Goal: Information Seeking & Learning: Check status

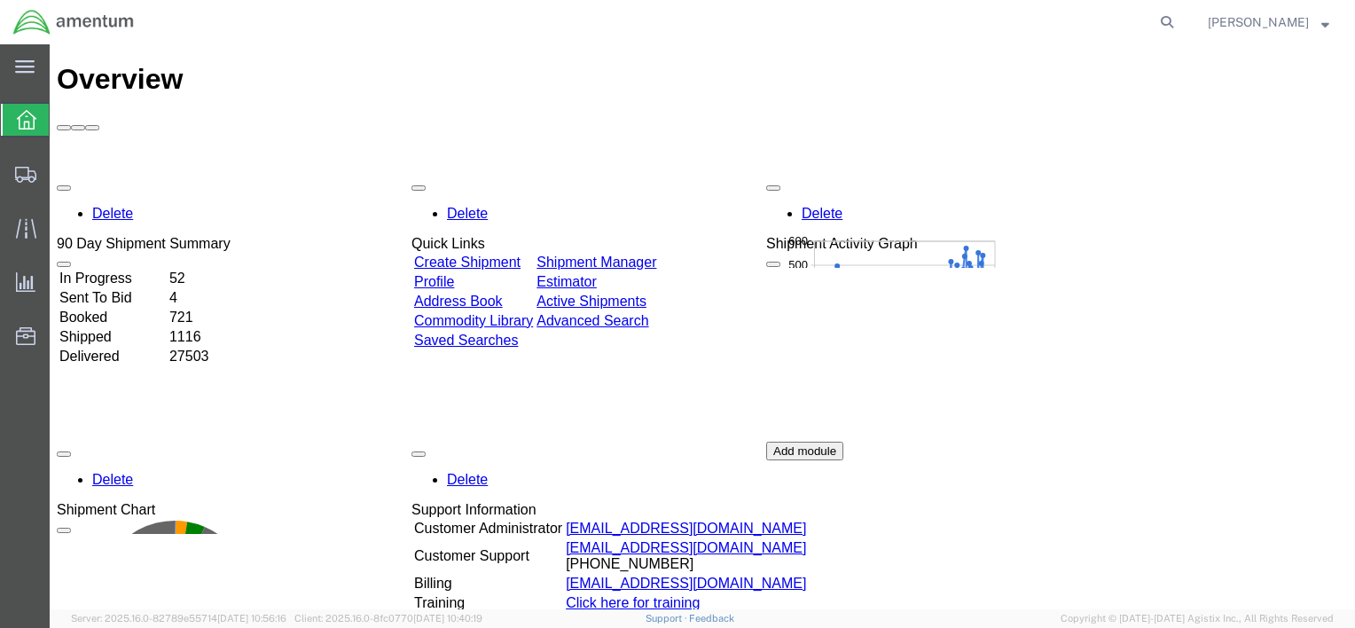
click at [1239, 176] on div "Delete 90 Day Shipment Summary In Progress 52 Sent To Bid 4 Booked 721 Shipped …" at bounding box center [702, 442] width 1291 height 532
click at [1159, 24] on icon at bounding box center [1166, 22] width 25 height 25
click at [1053, 25] on input "search" at bounding box center [884, 22] width 539 height 43
type input "s00253359"
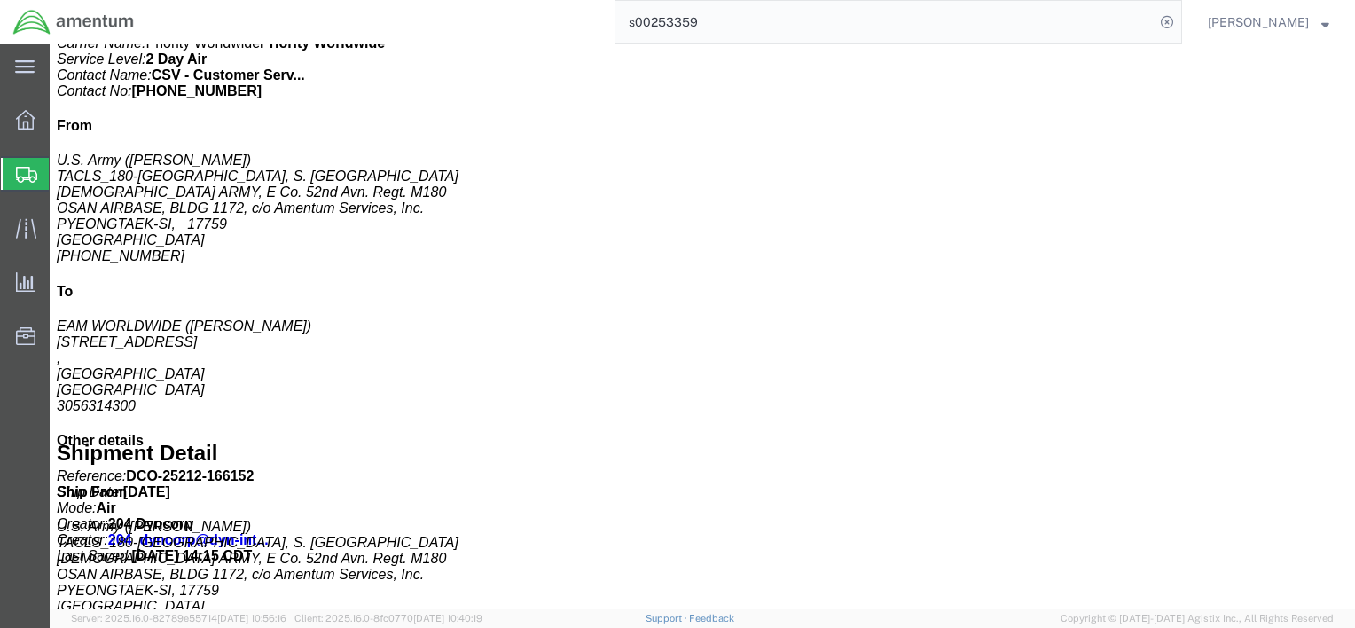
scroll to position [532, 0]
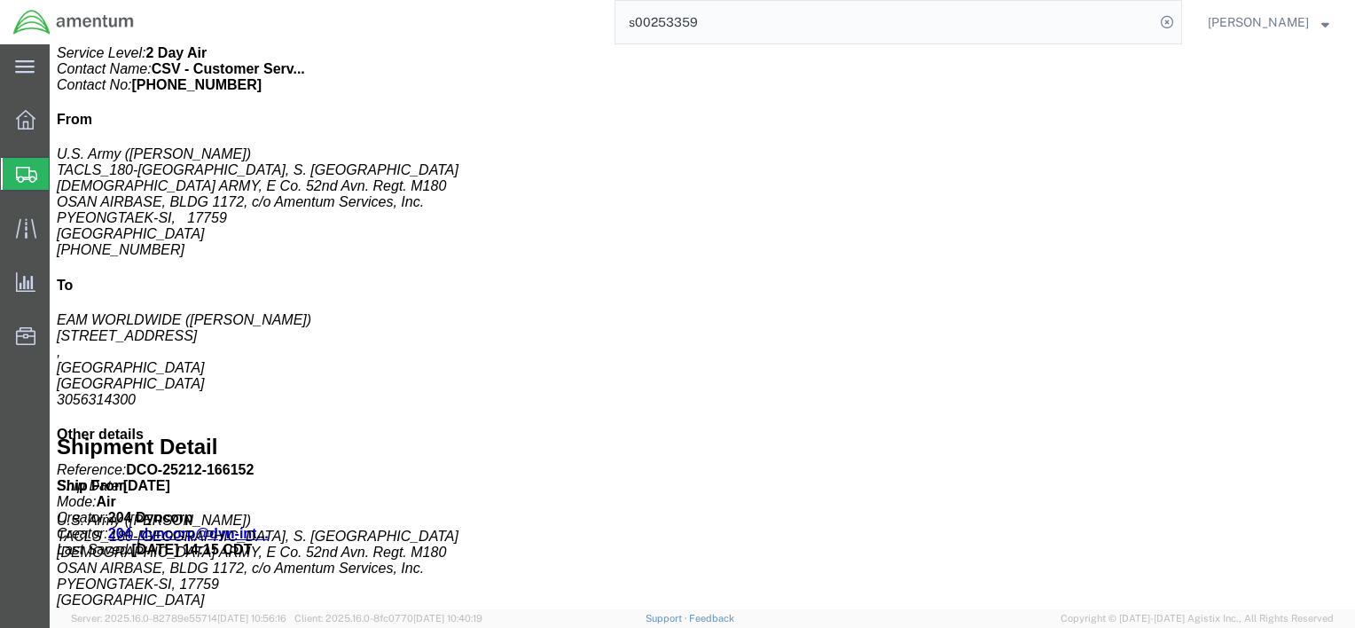
click b "R0103A103"
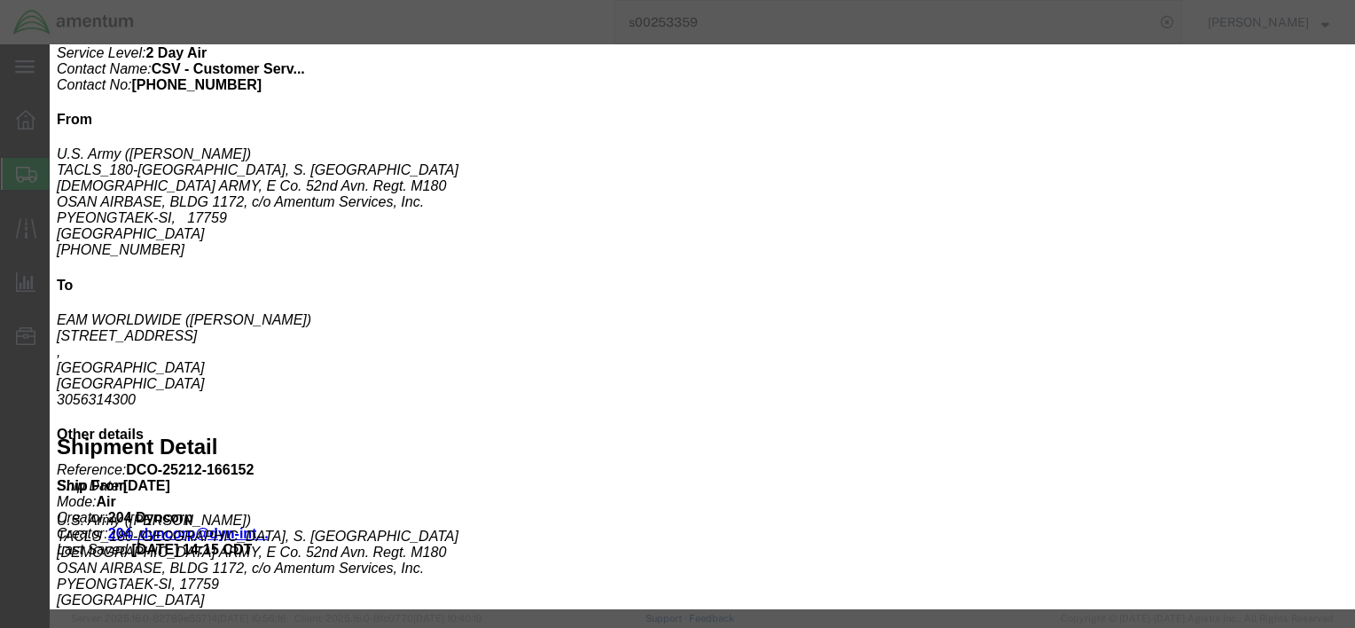
drag, startPoint x: 531, startPoint y: 98, endPoint x: 593, endPoint y: 90, distance: 62.5
click div "Pieces: 1.00 Each SKU: R0103A103"
drag, startPoint x: 593, startPoint y: 90, endPoint x: 582, endPoint y: 90, distance: 11.5
copy b "R0103A103"
click icon "button"
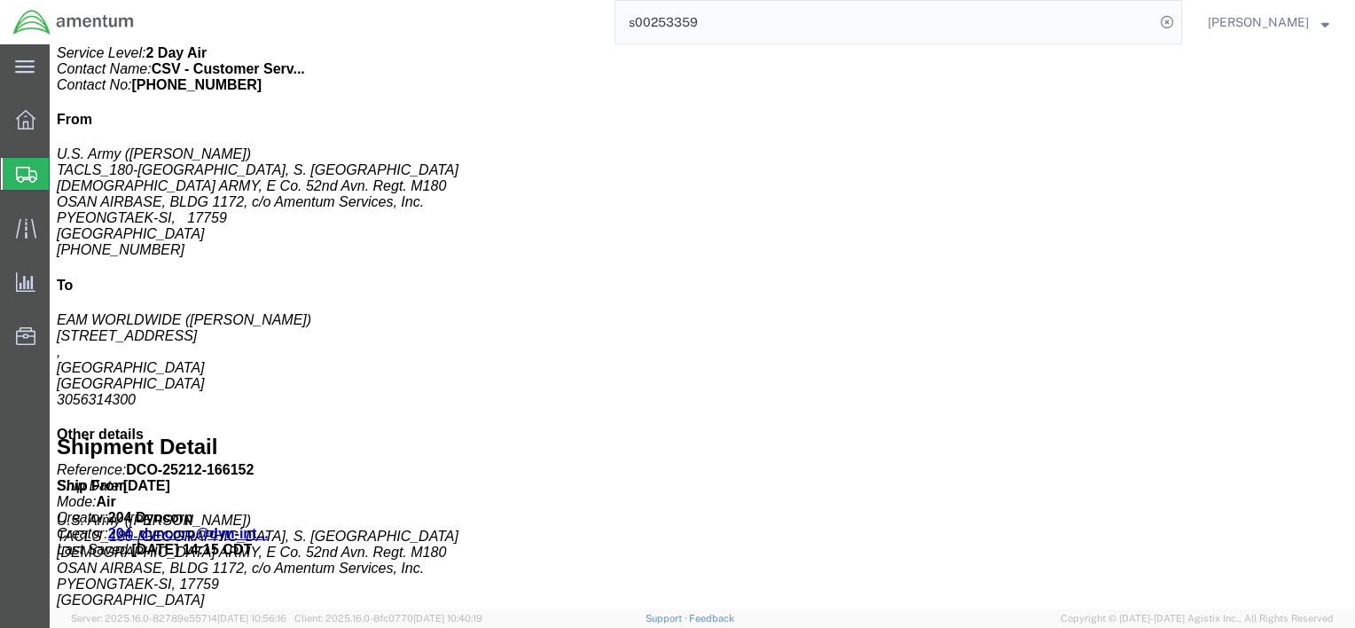
click h3 "LIFE RAFT,INFLATABLE"
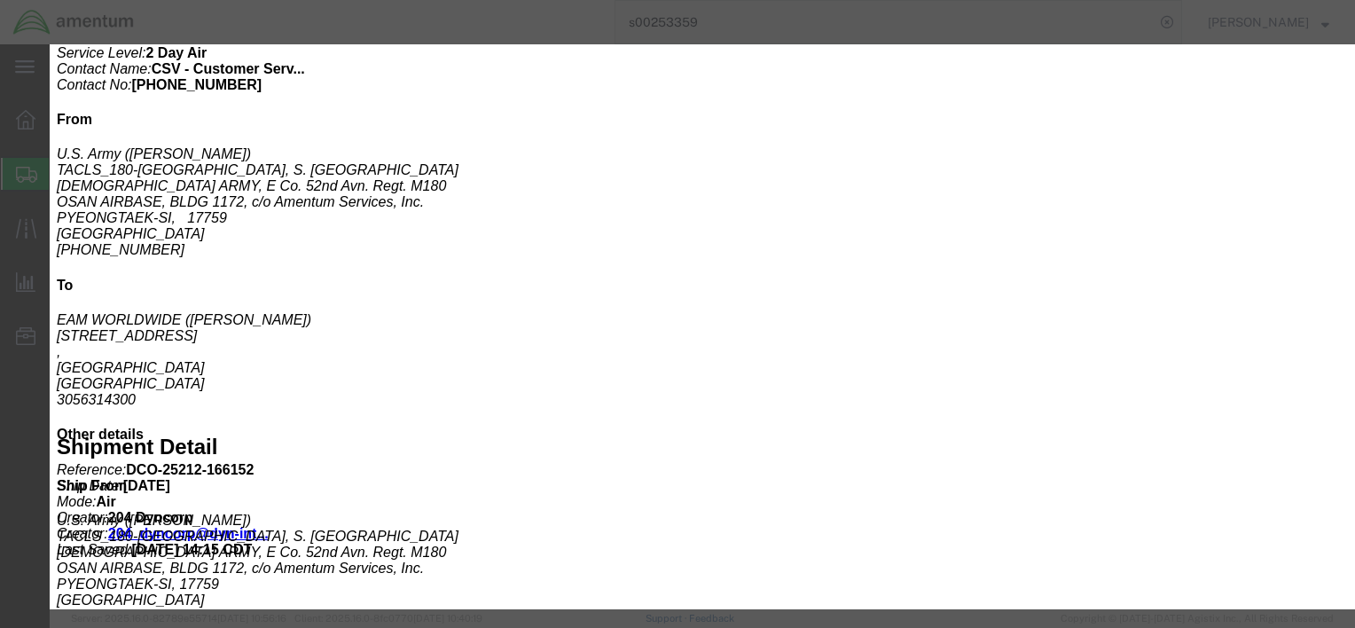
click icon "button"
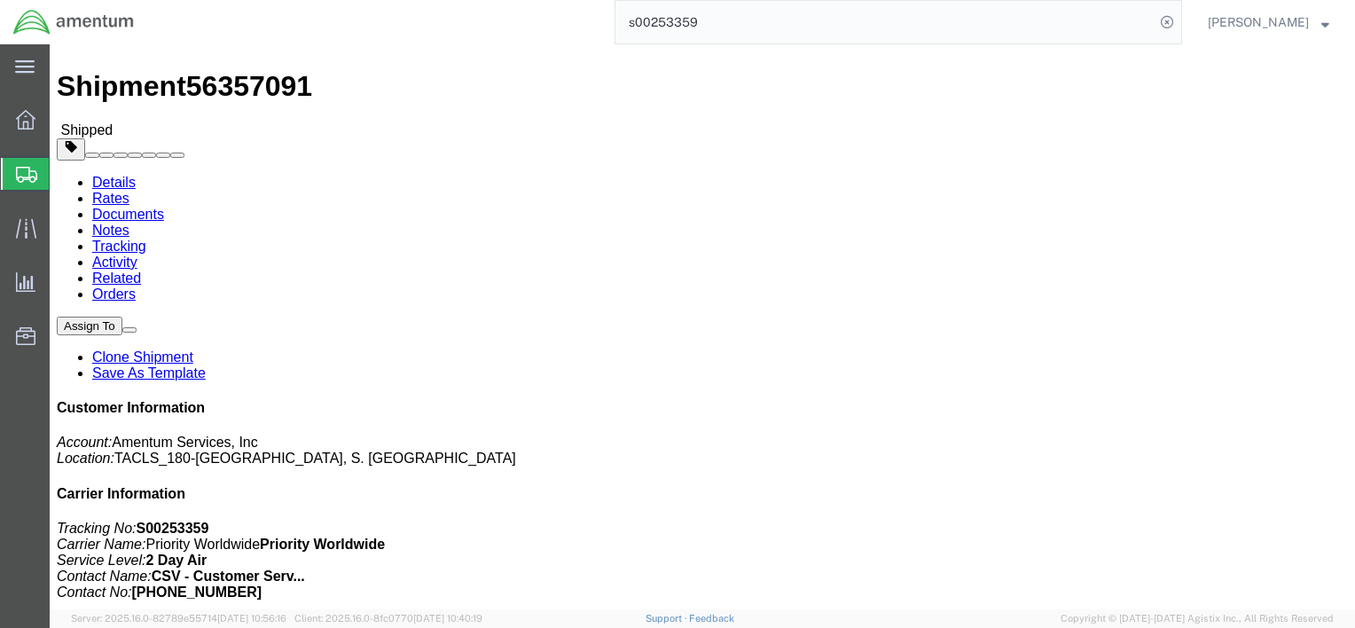
scroll to position [0, 0]
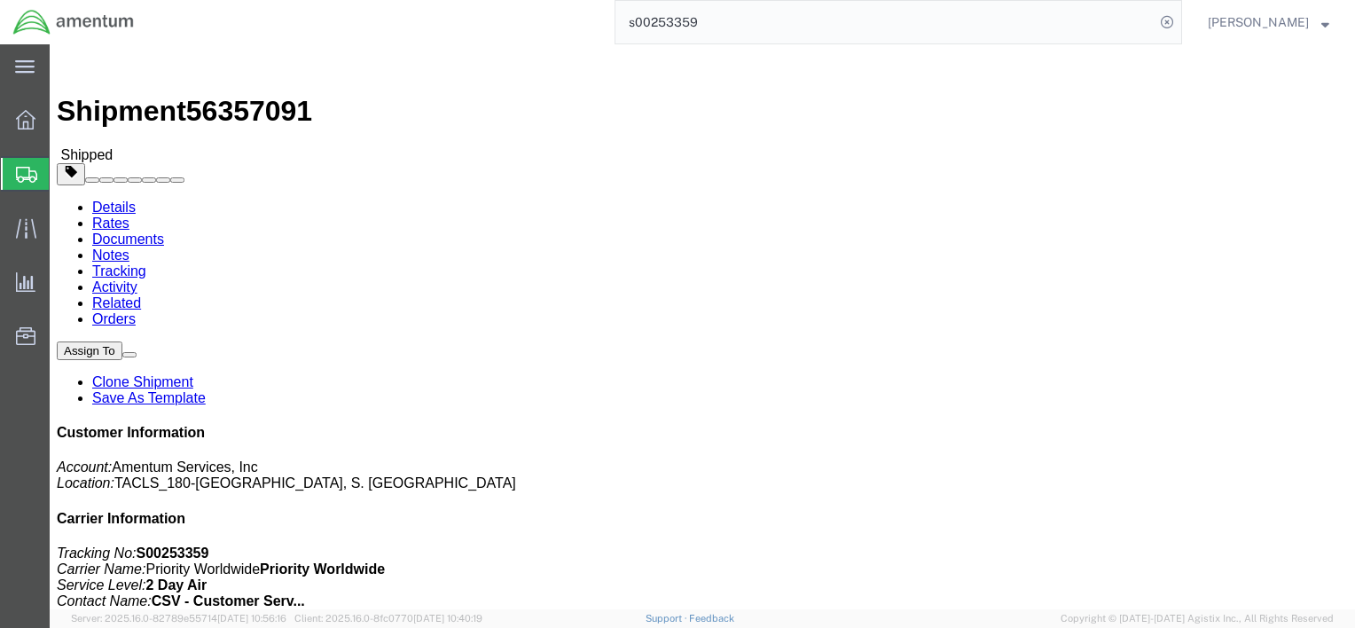
click link "Documents"
